Goal: Obtain resource: Download file/media

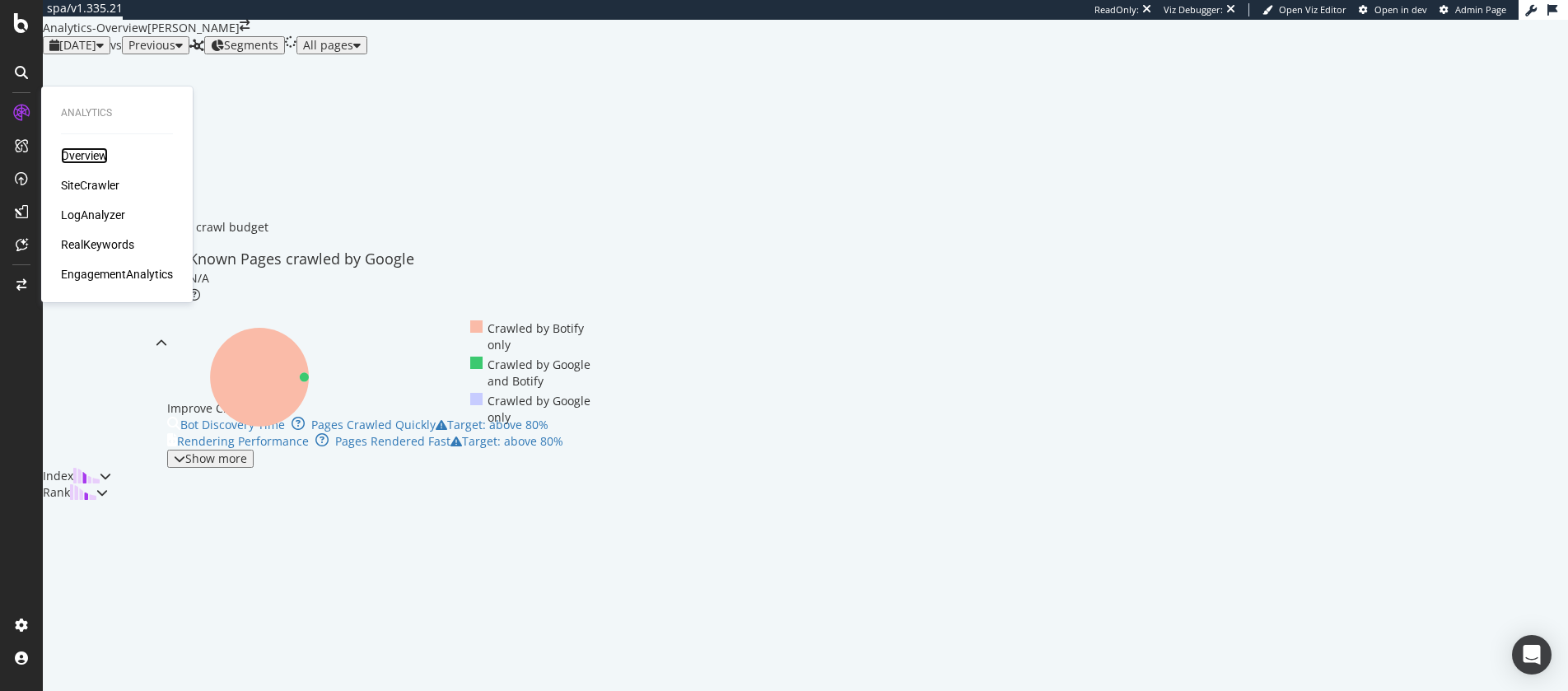
click at [91, 156] on div "Overview" at bounding box center [85, 156] width 47 height 16
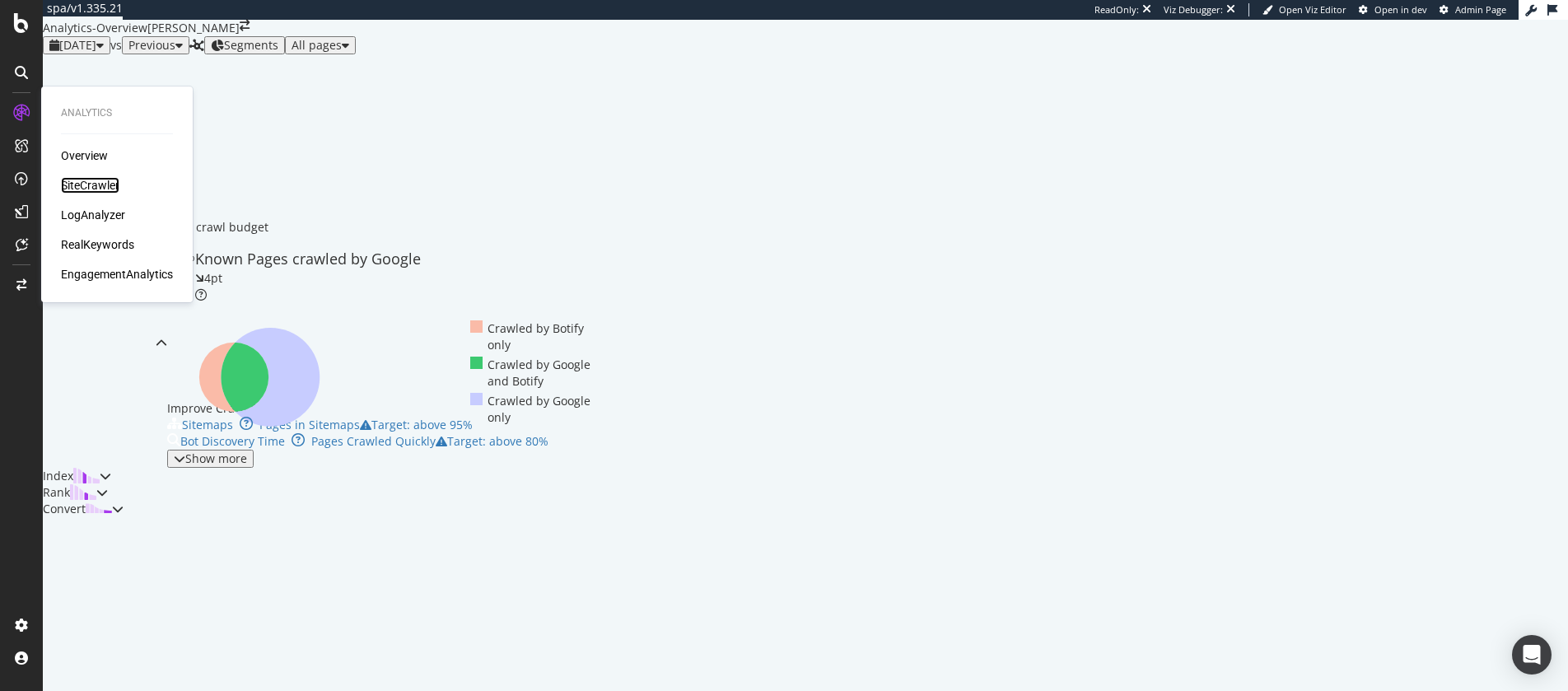
click at [75, 180] on div "SiteCrawler" at bounding box center [90, 185] width 59 height 16
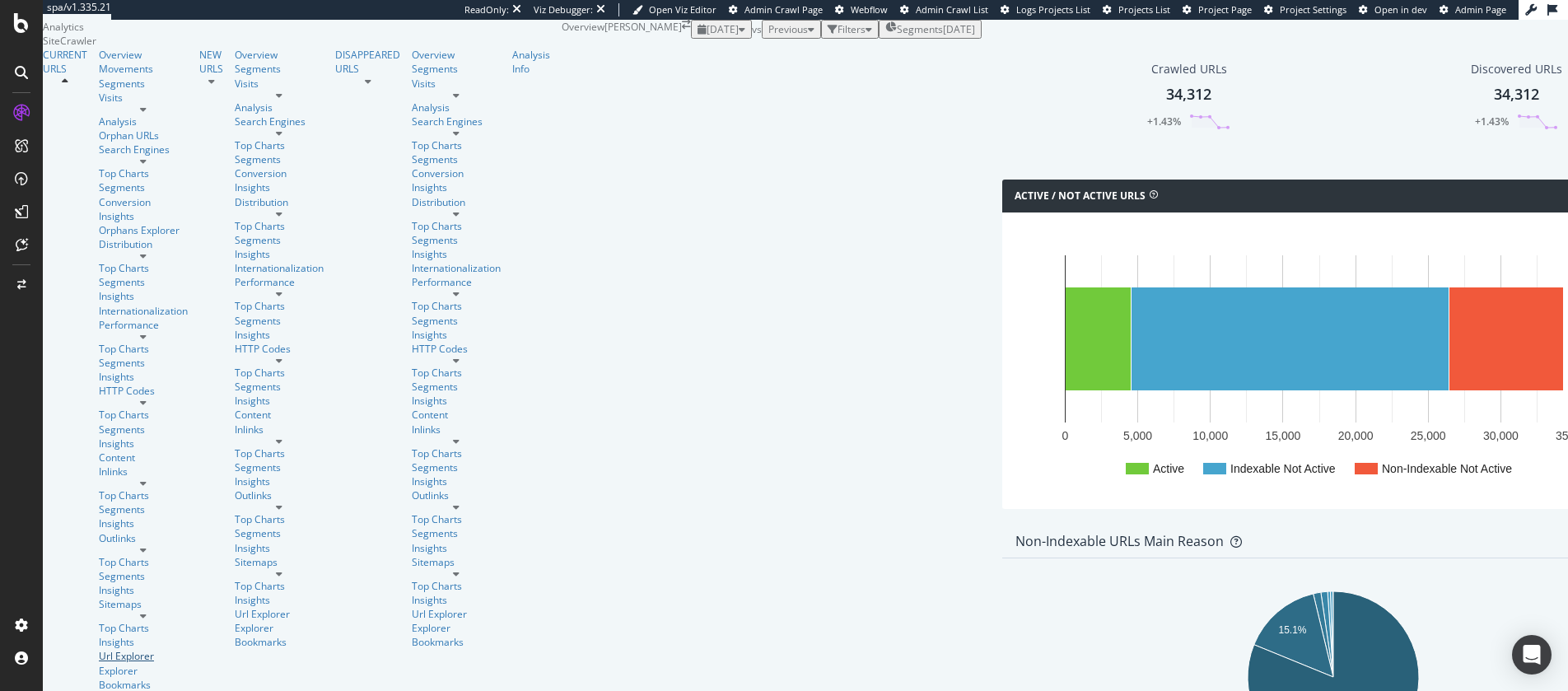
click at [99, 650] on div "Url Explorer" at bounding box center [143, 657] width 89 height 14
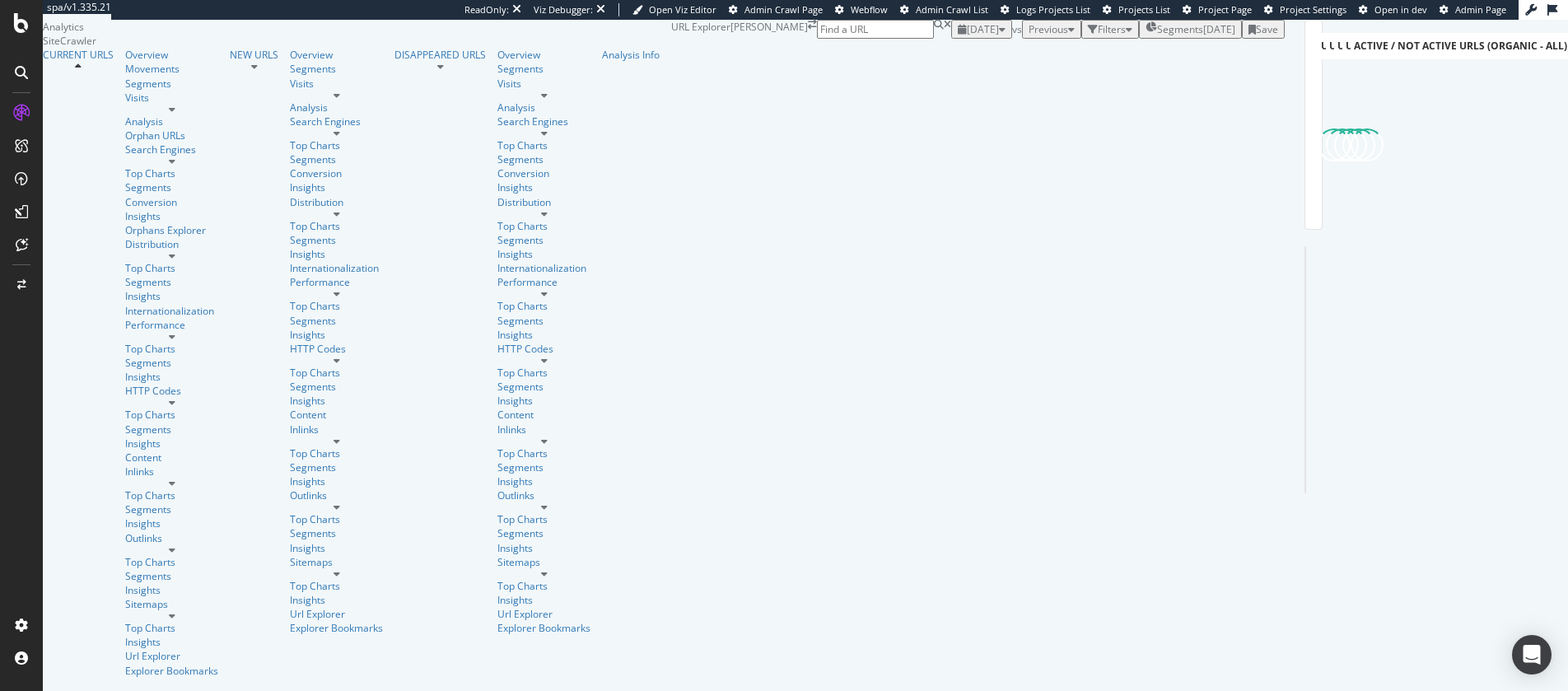
click at [1088, 36] on div "Filters" at bounding box center [1110, 30] width 44 height 14
click at [967, 55] on div "Add Filter" at bounding box center [988, 49] width 43 height 14
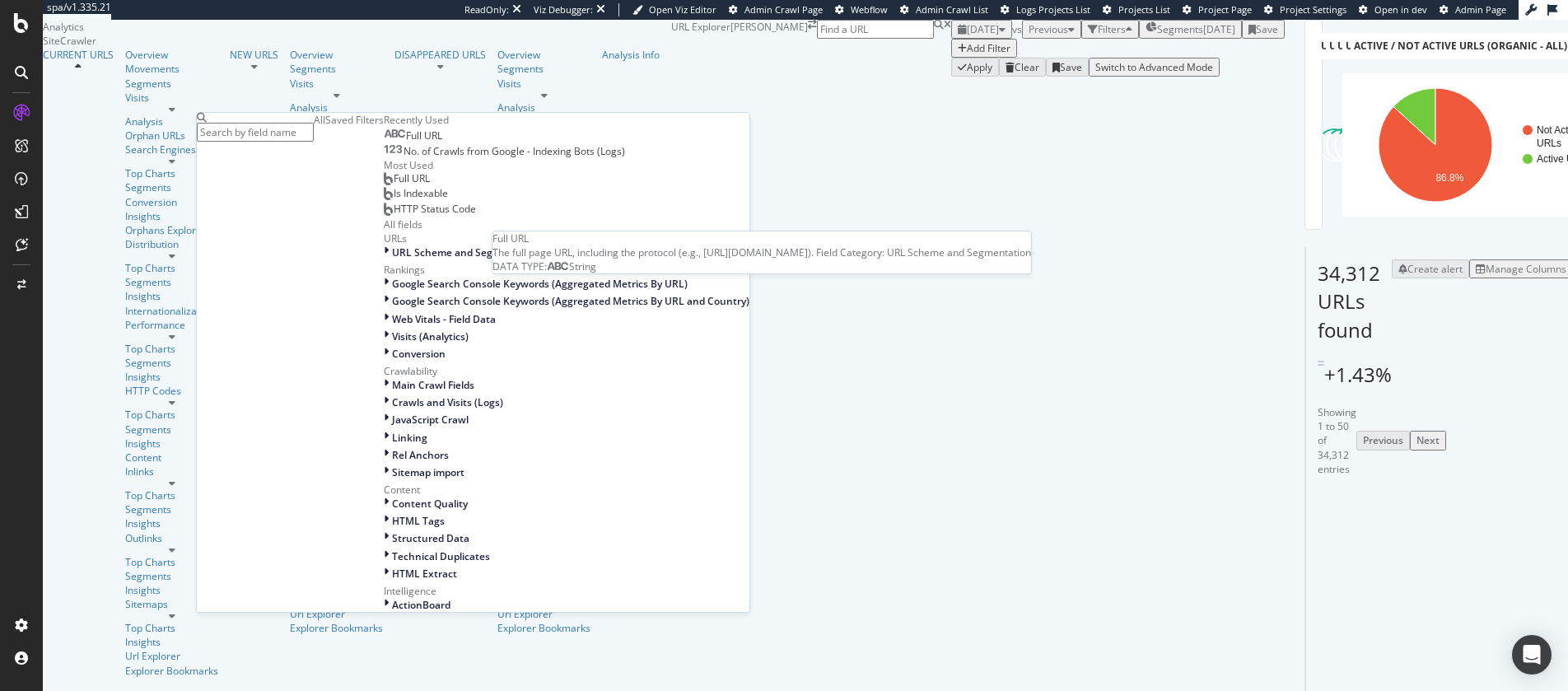
click at [406, 143] on span "Full URL" at bounding box center [424, 136] width 36 height 14
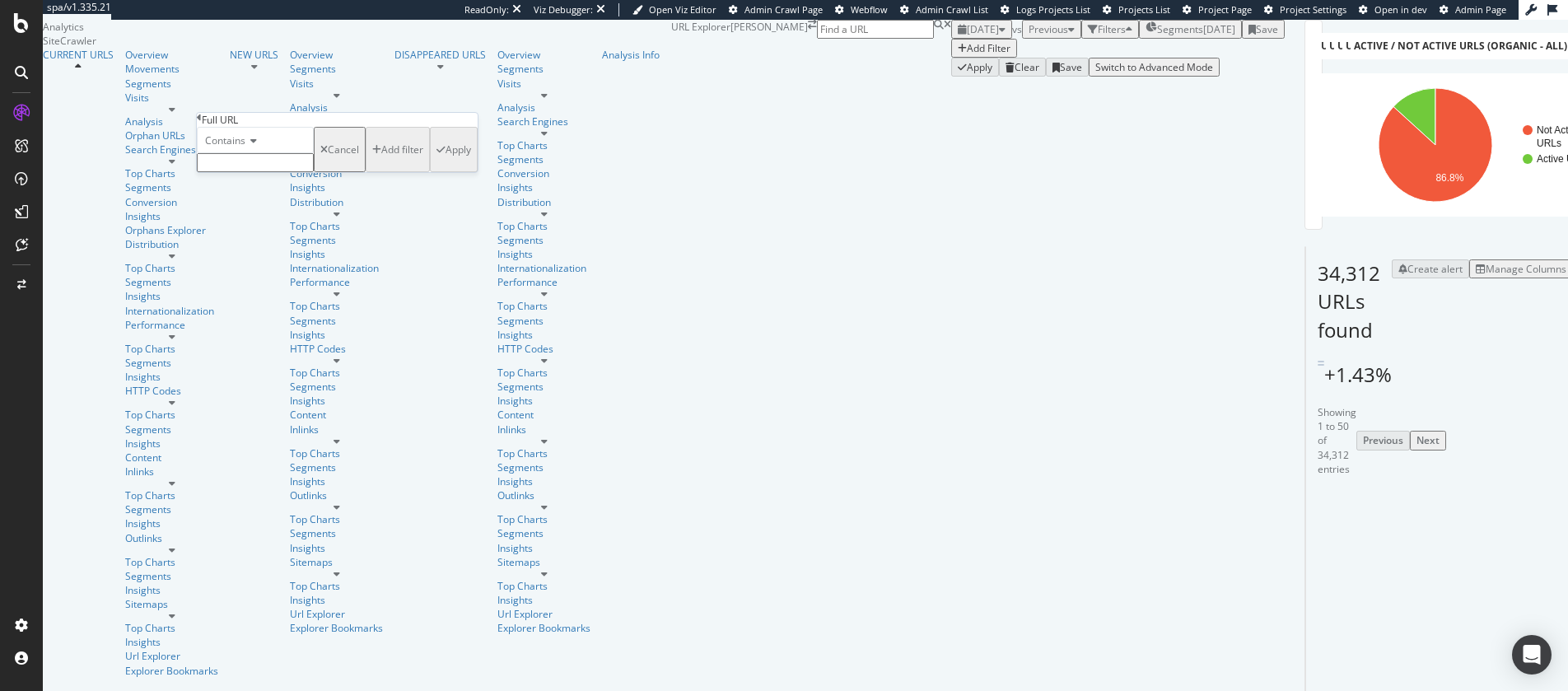
click at [271, 172] on input "text" at bounding box center [255, 162] width 117 height 19
type input "sitemap"
click at [445, 161] on div "Apply" at bounding box center [458, 155] width 25 height 14
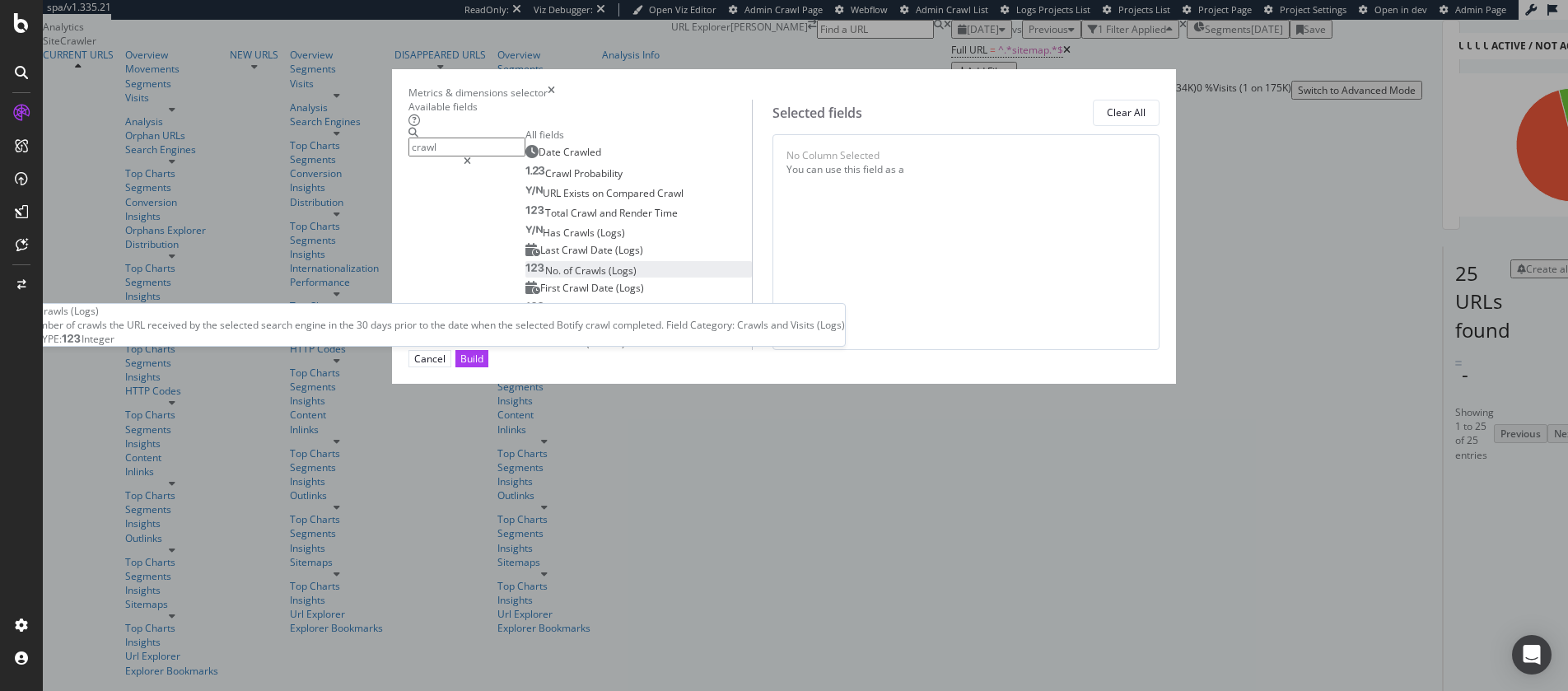
type input "crawl"
click at [575, 278] on span "Crawls" at bounding box center [591, 271] width 33 height 14
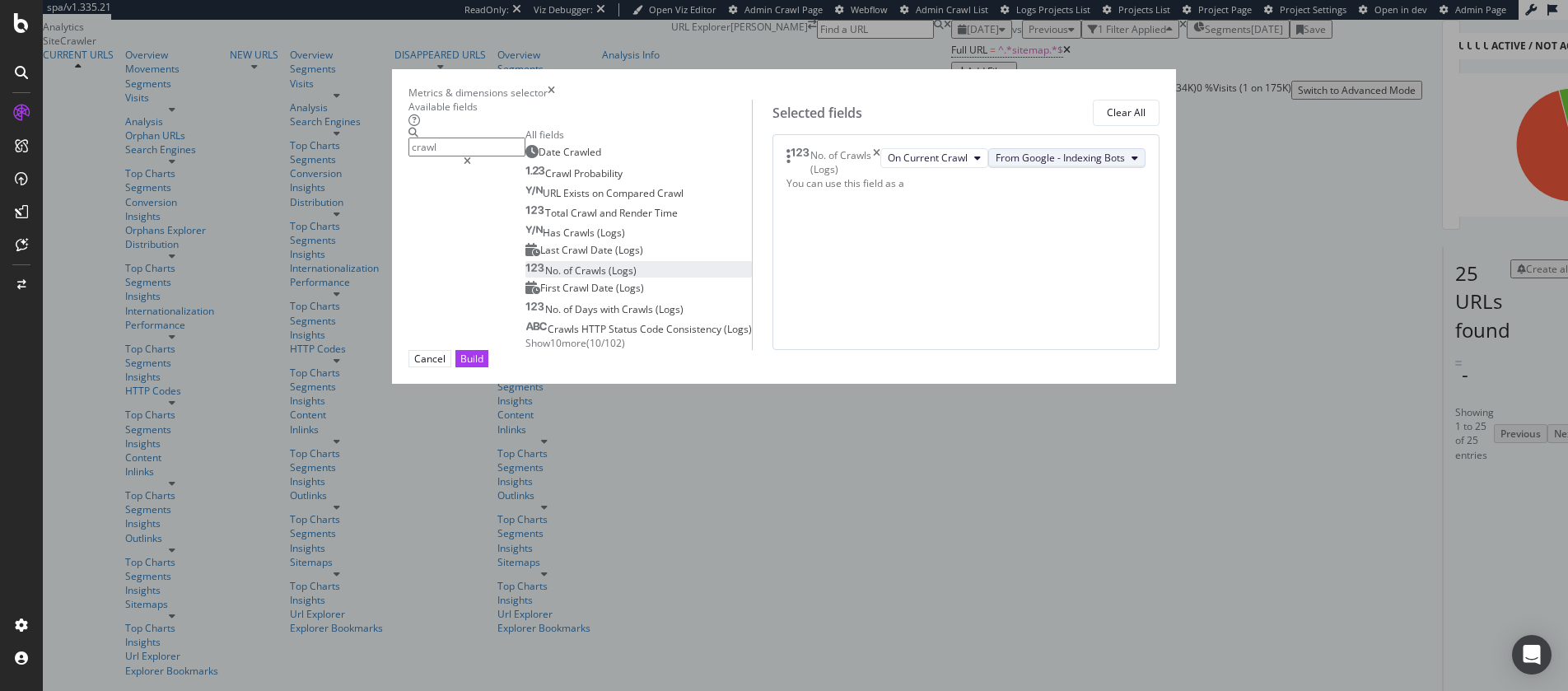
click at [1070, 168] on button "From Google - Indexing Bots" at bounding box center [1067, 158] width 157 height 20
click at [1021, 100] on div "Available fields crawl All fields Date Crawled Crawl Probability URL Exists on …" at bounding box center [784, 226] width 751 height 251
click at [483, 366] on div "Build" at bounding box center [472, 359] width 23 height 14
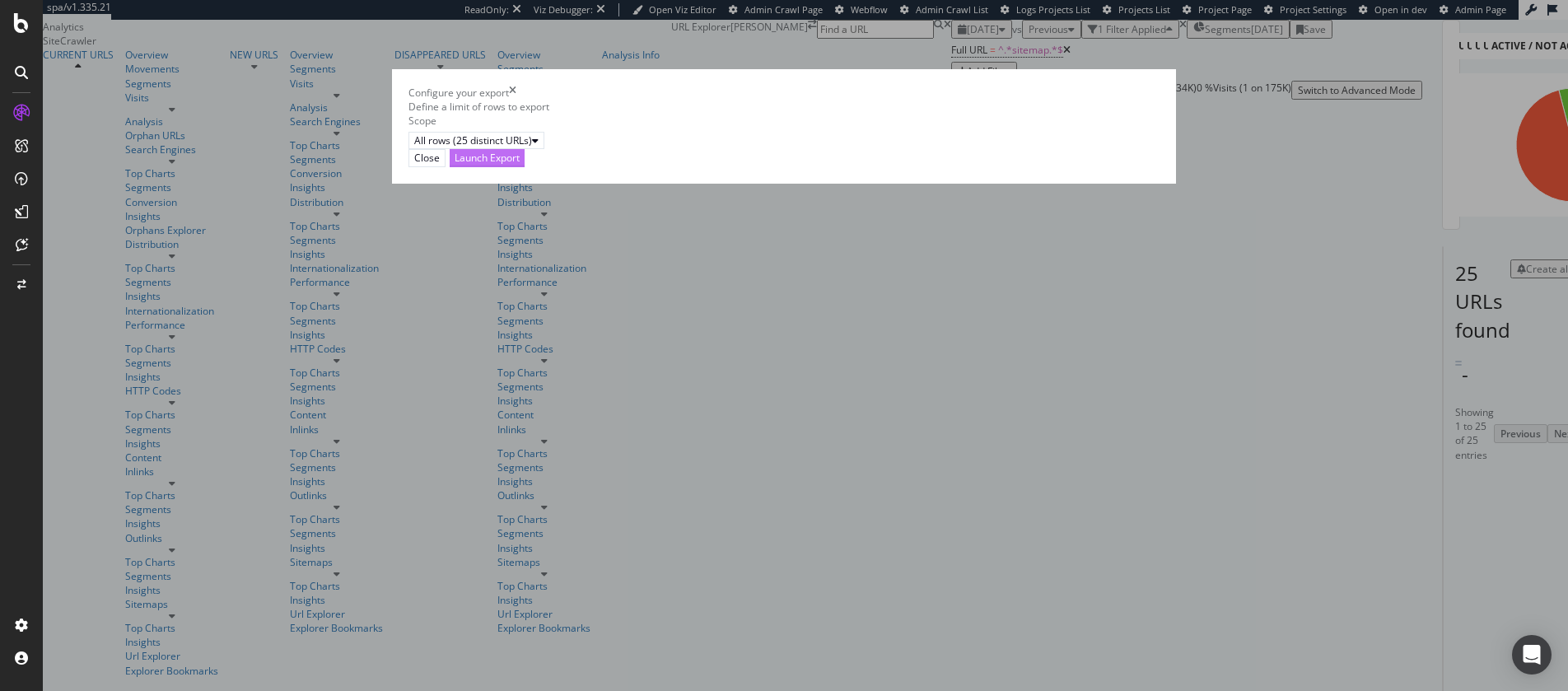
click at [519, 165] on div "Launch Export" at bounding box center [487, 158] width 65 height 14
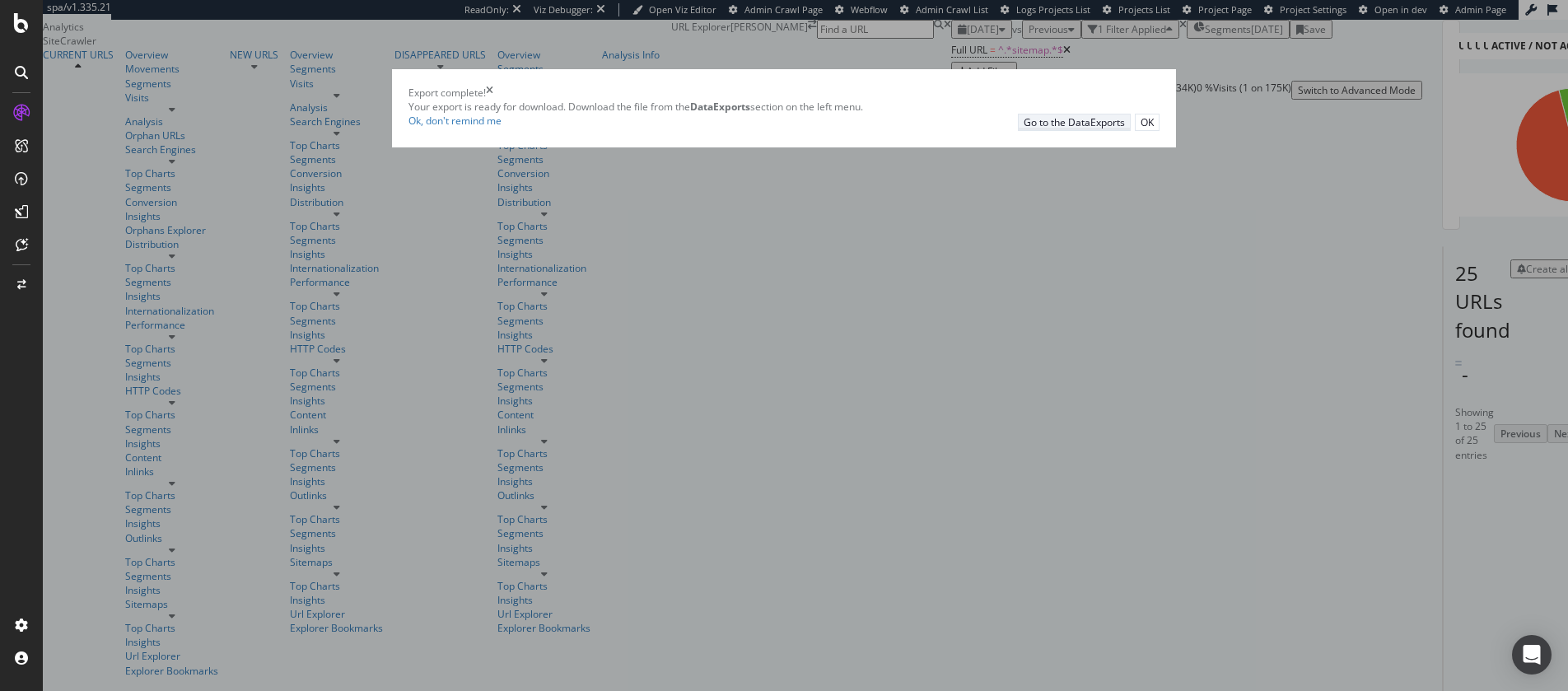
click at [1024, 129] on div "Go to the DataExports" at bounding box center [1075, 123] width 101 height 14
